Goal: Entertainment & Leisure: Consume media (video, audio)

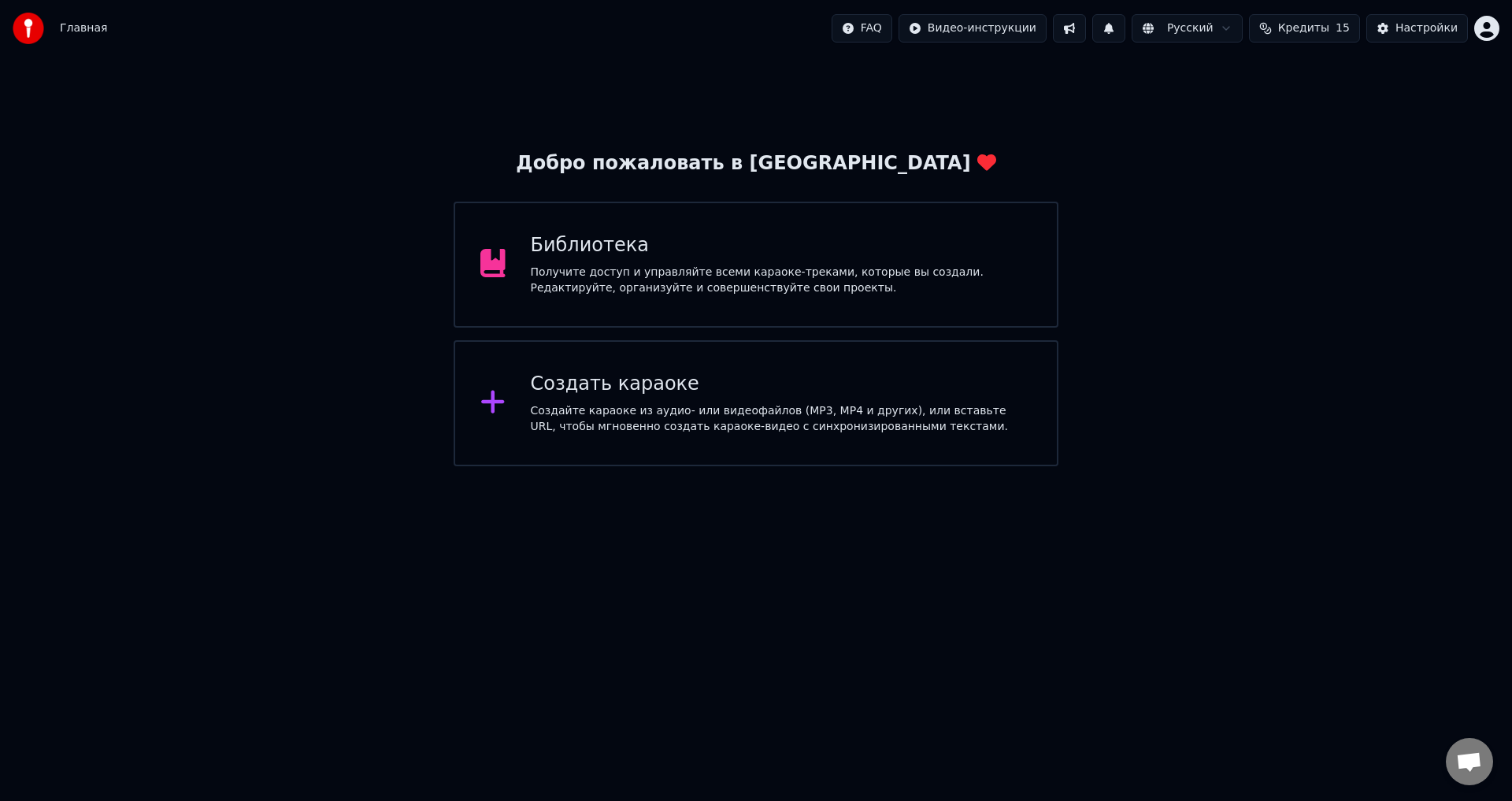
click at [603, 253] on div "Библиотека" at bounding box center [781, 245] width 502 height 25
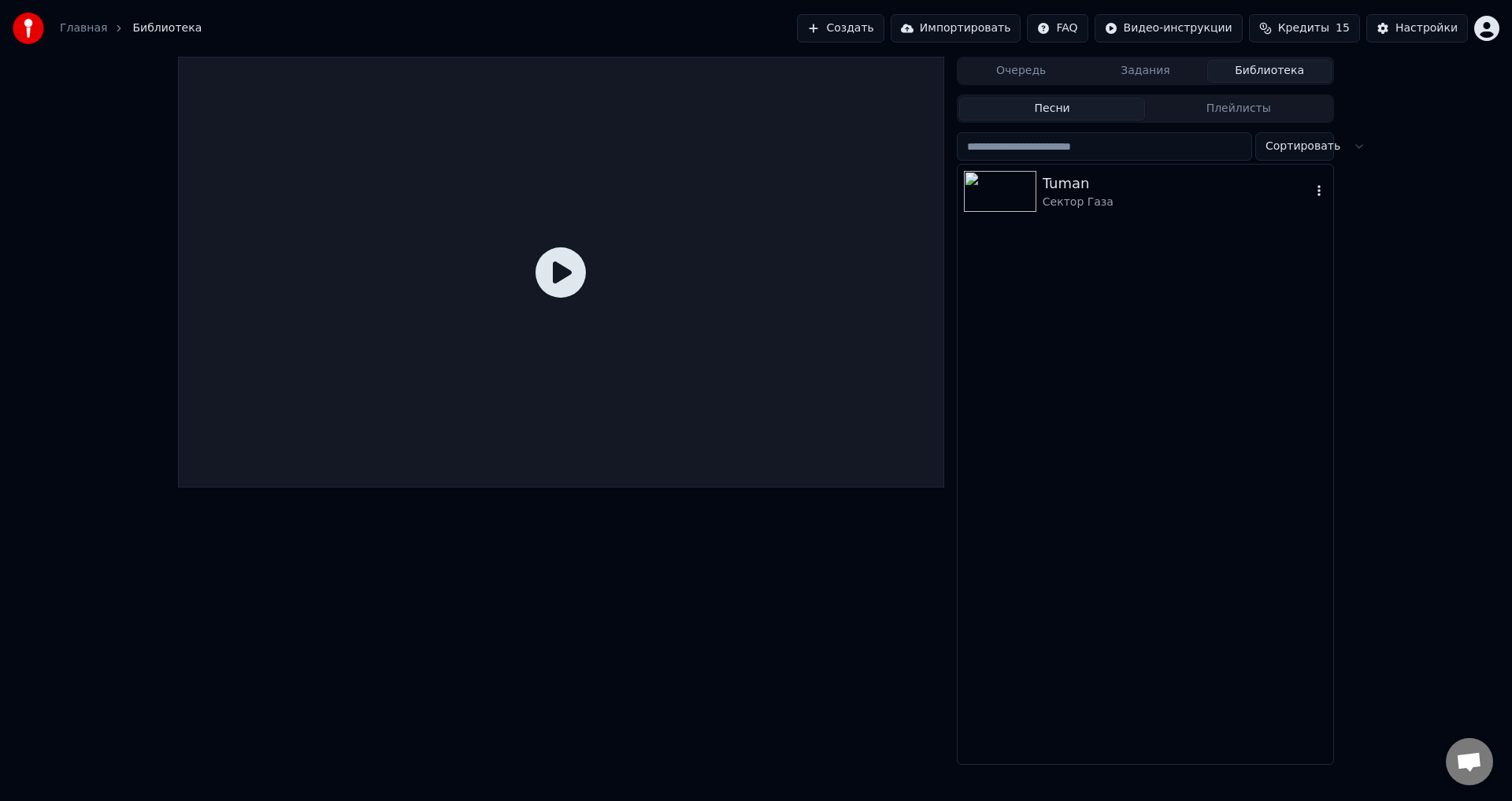
click at [617, 212] on div "Tuman Сектор Газа" at bounding box center [1145, 191] width 376 height 53
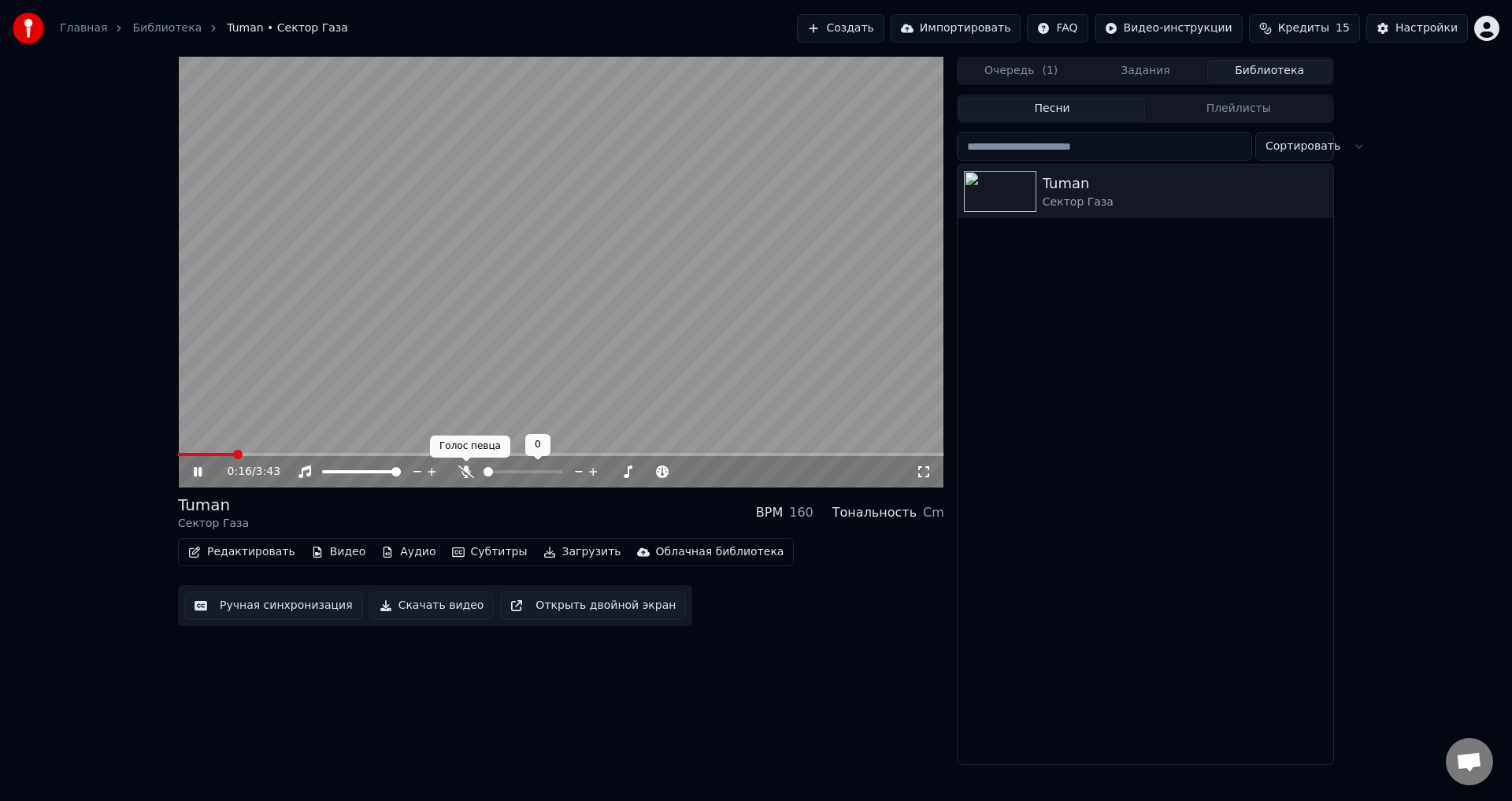
click at [462, 441] on icon at bounding box center [466, 471] width 16 height 12
click at [469, 441] on icon at bounding box center [466, 471] width 16 height 12
click at [470, 441] on icon at bounding box center [466, 471] width 16 height 12
